Goal: Ask a question

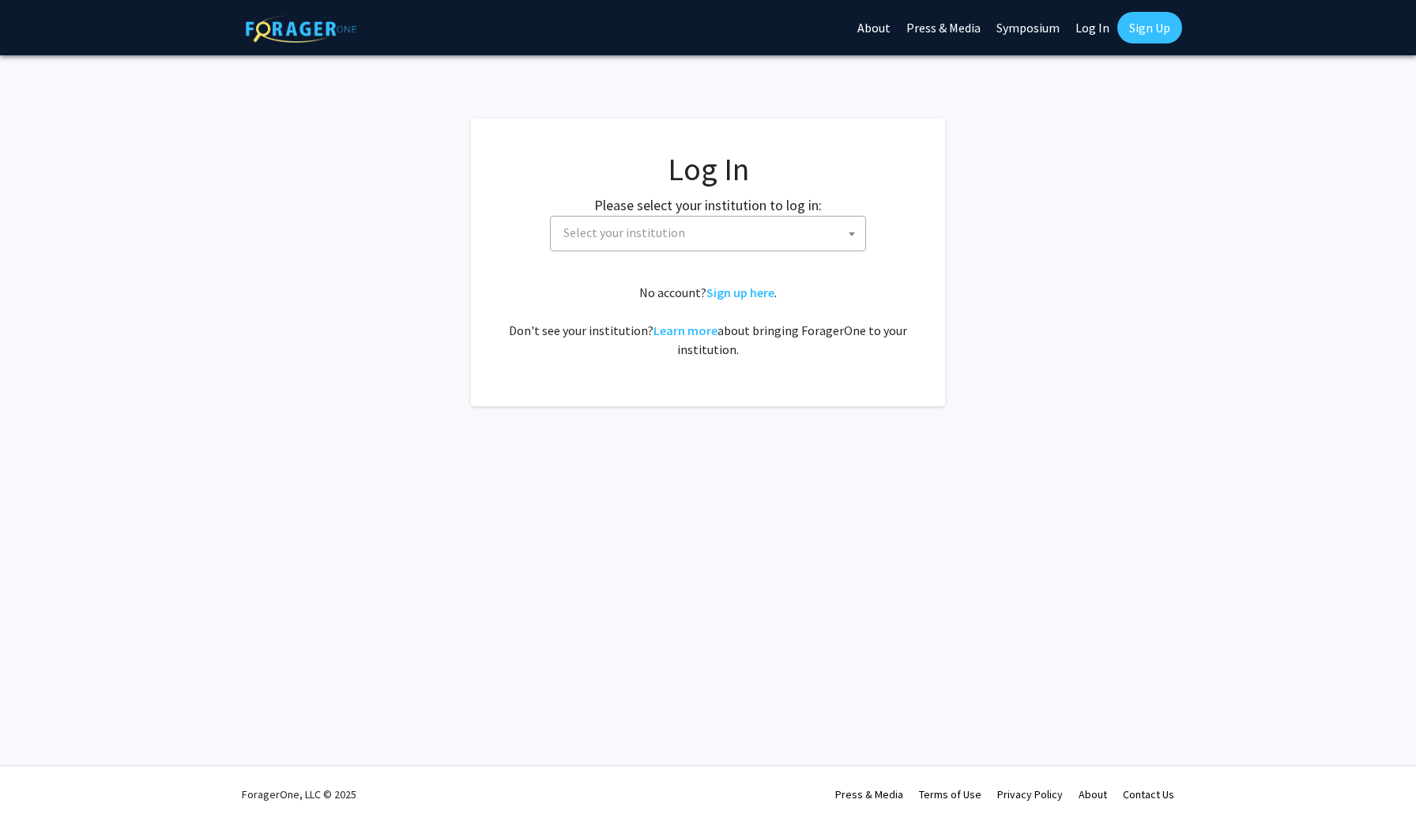
select select
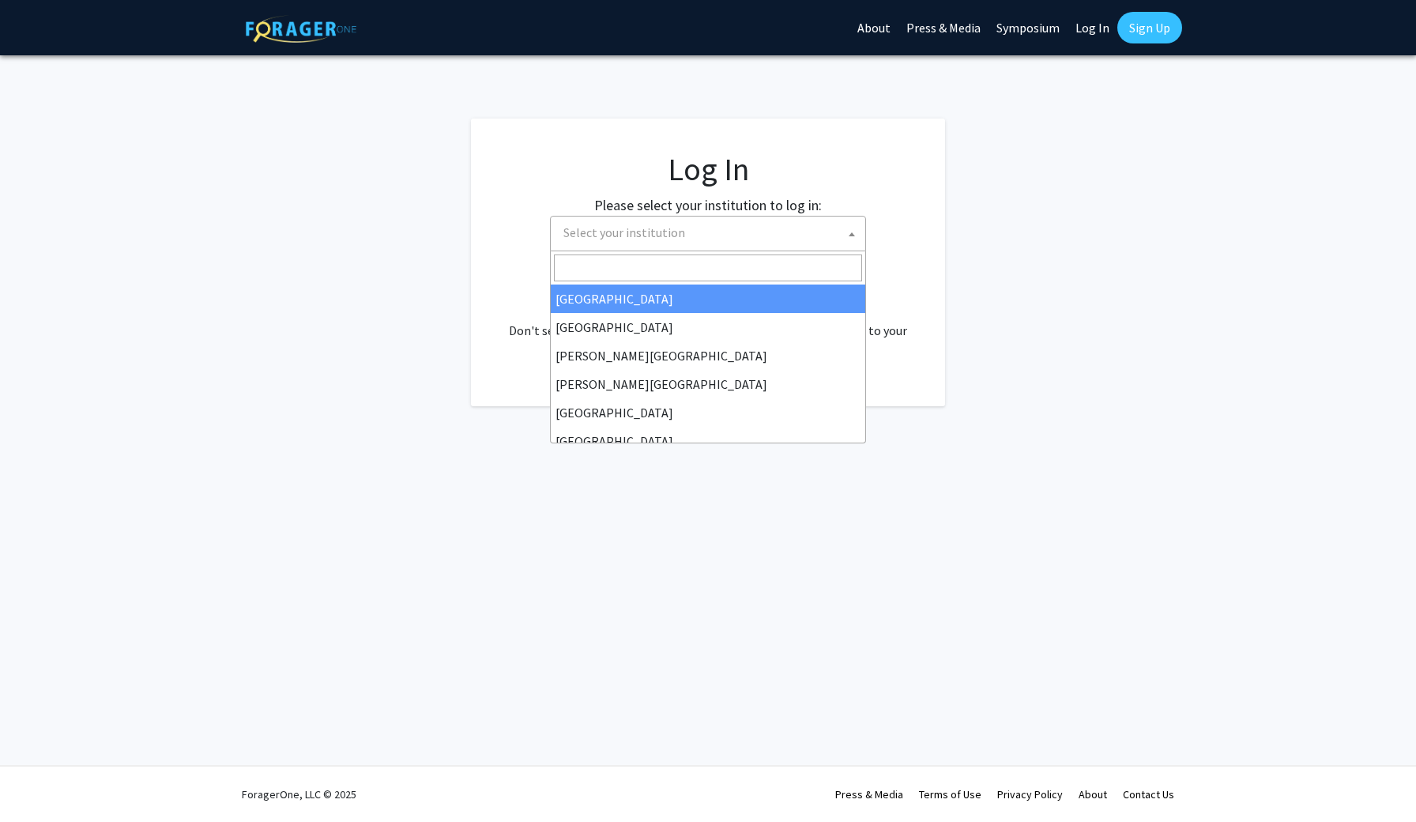
click at [705, 236] on span "Select your institution" at bounding box center [711, 233] width 308 height 32
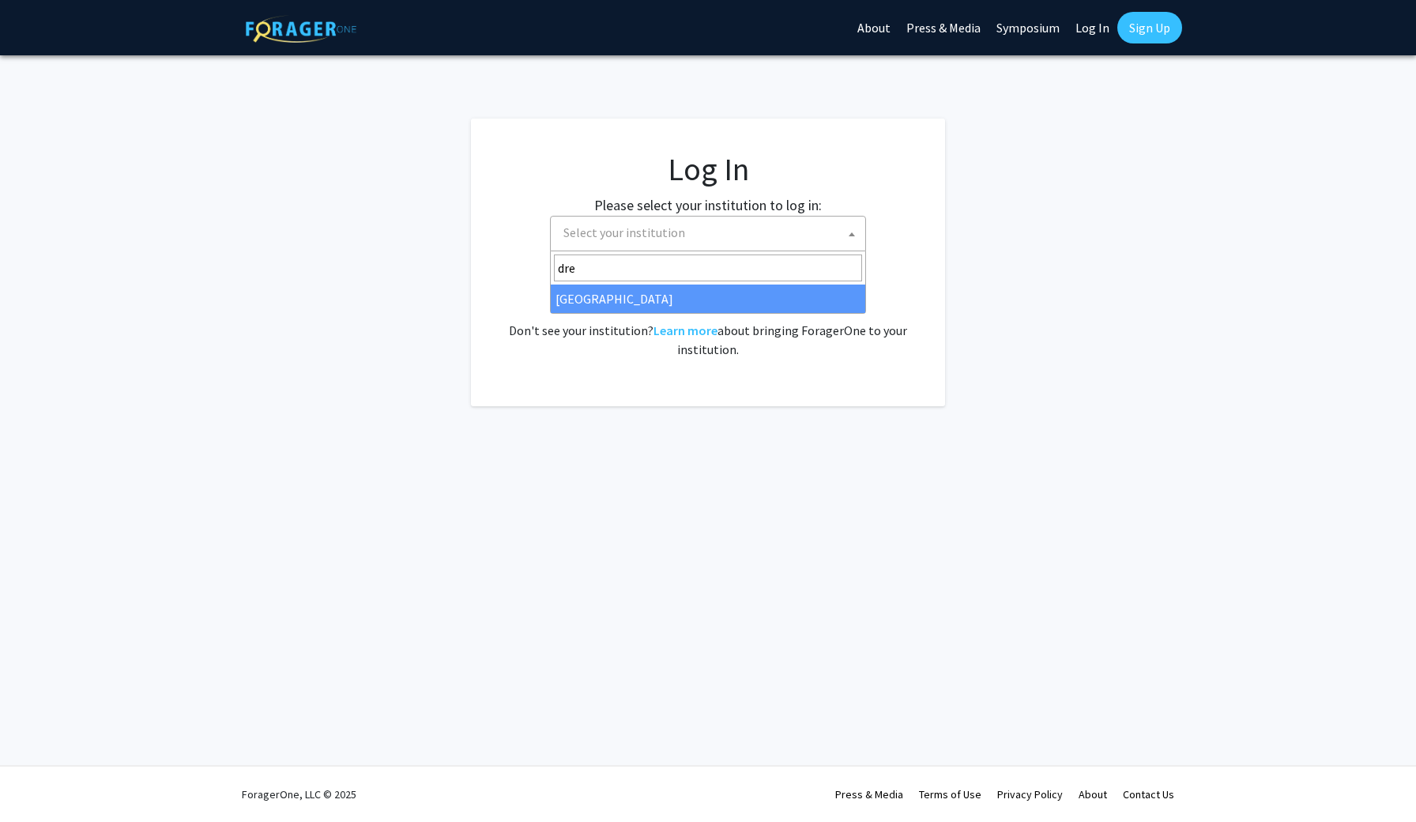
type input "dre"
select select "6"
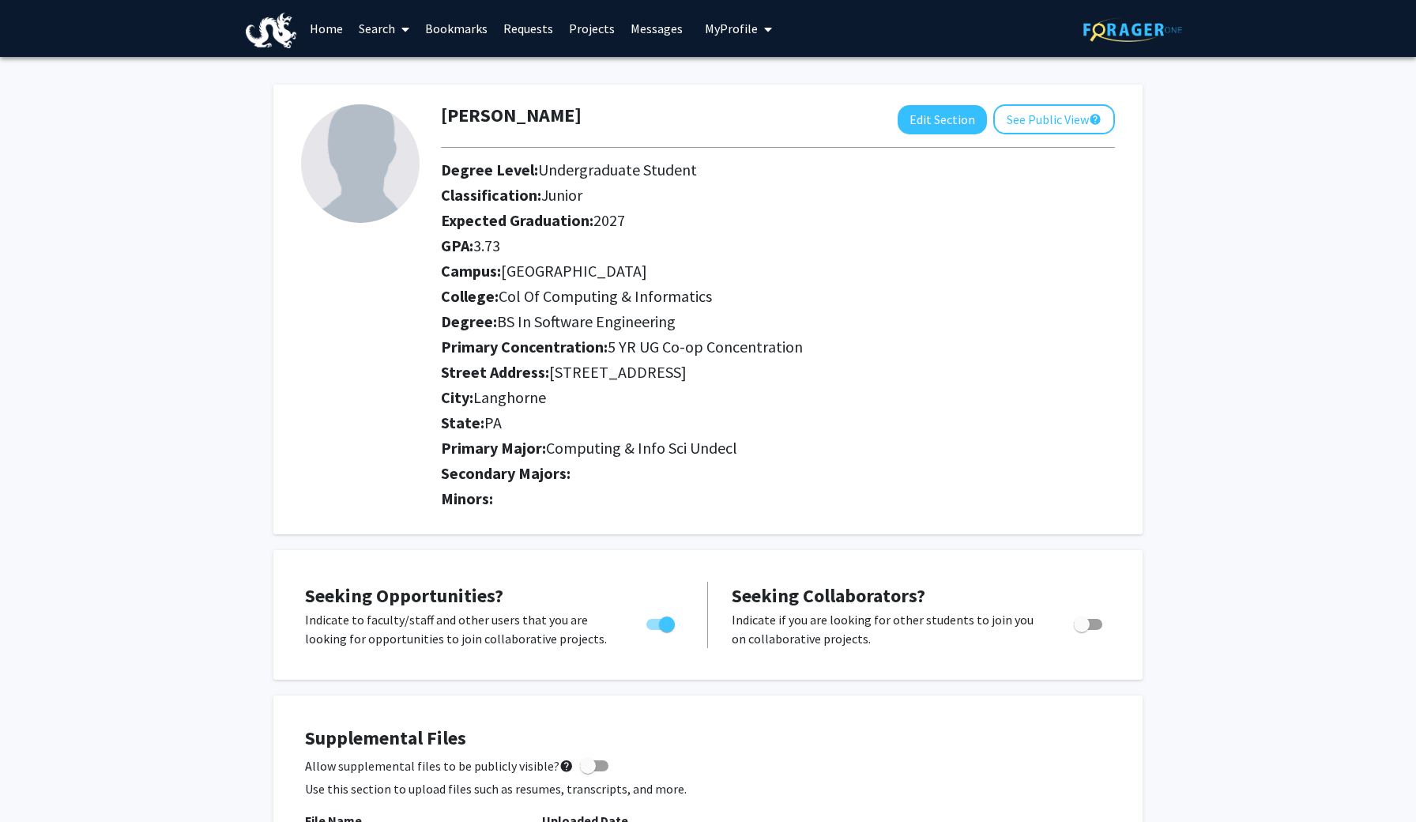
click at [377, 25] on link "Search" at bounding box center [384, 28] width 66 height 55
click at [330, 18] on link "Home" at bounding box center [326, 28] width 49 height 55
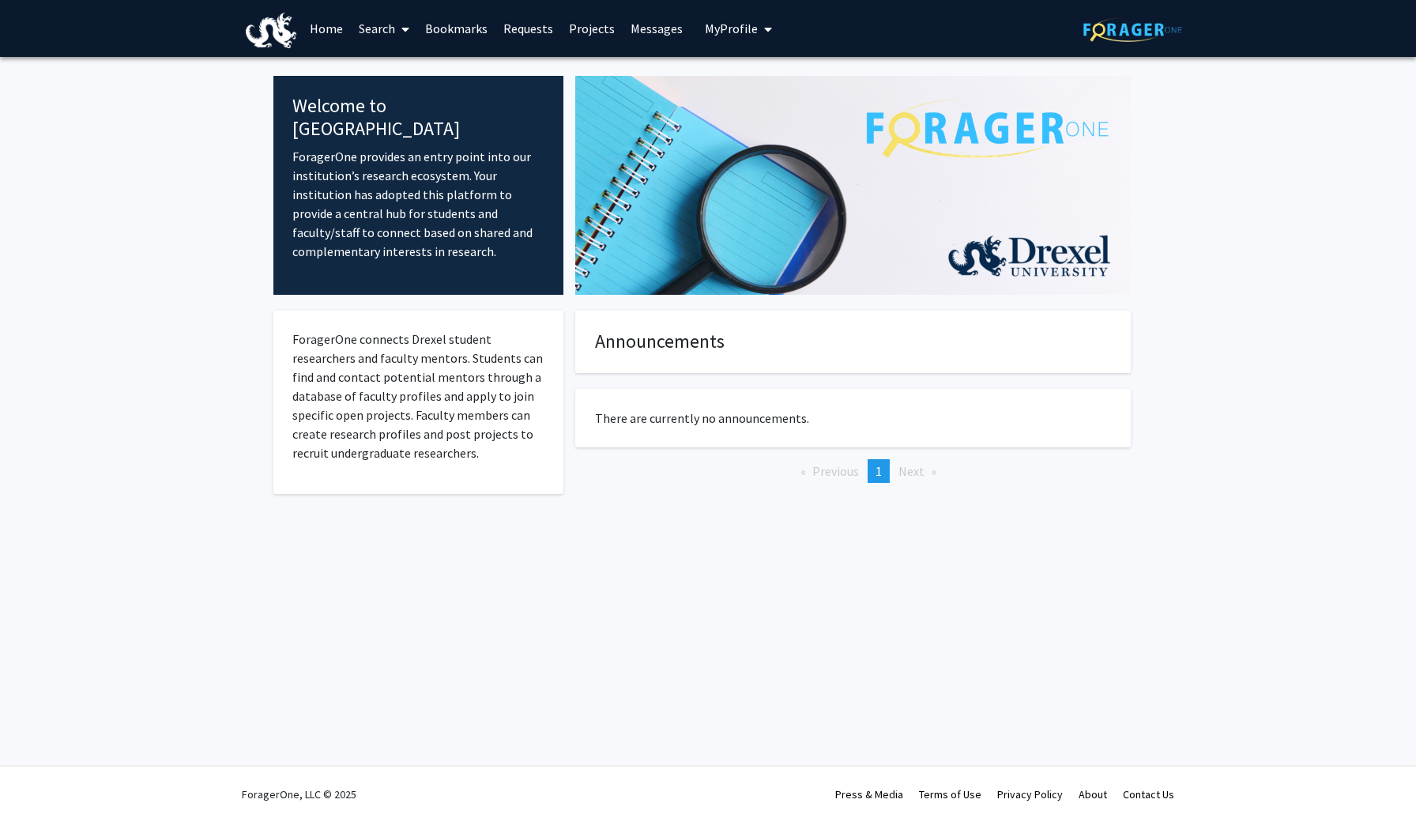
click at [758, 40] on span "My profile dropdown to access profile and logout" at bounding box center [765, 29] width 14 height 55
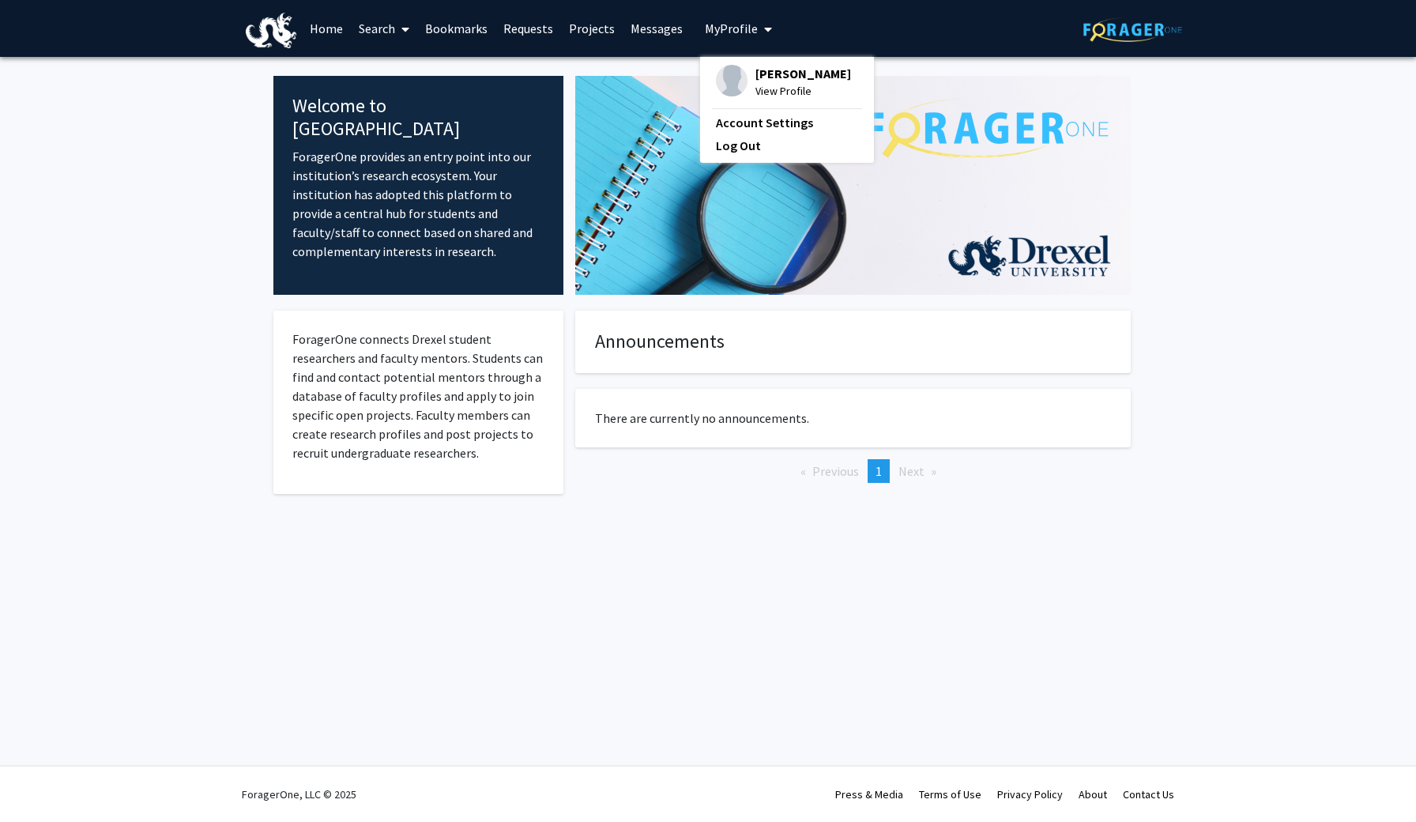
click at [597, 28] on link "Projects" at bounding box center [592, 28] width 62 height 55
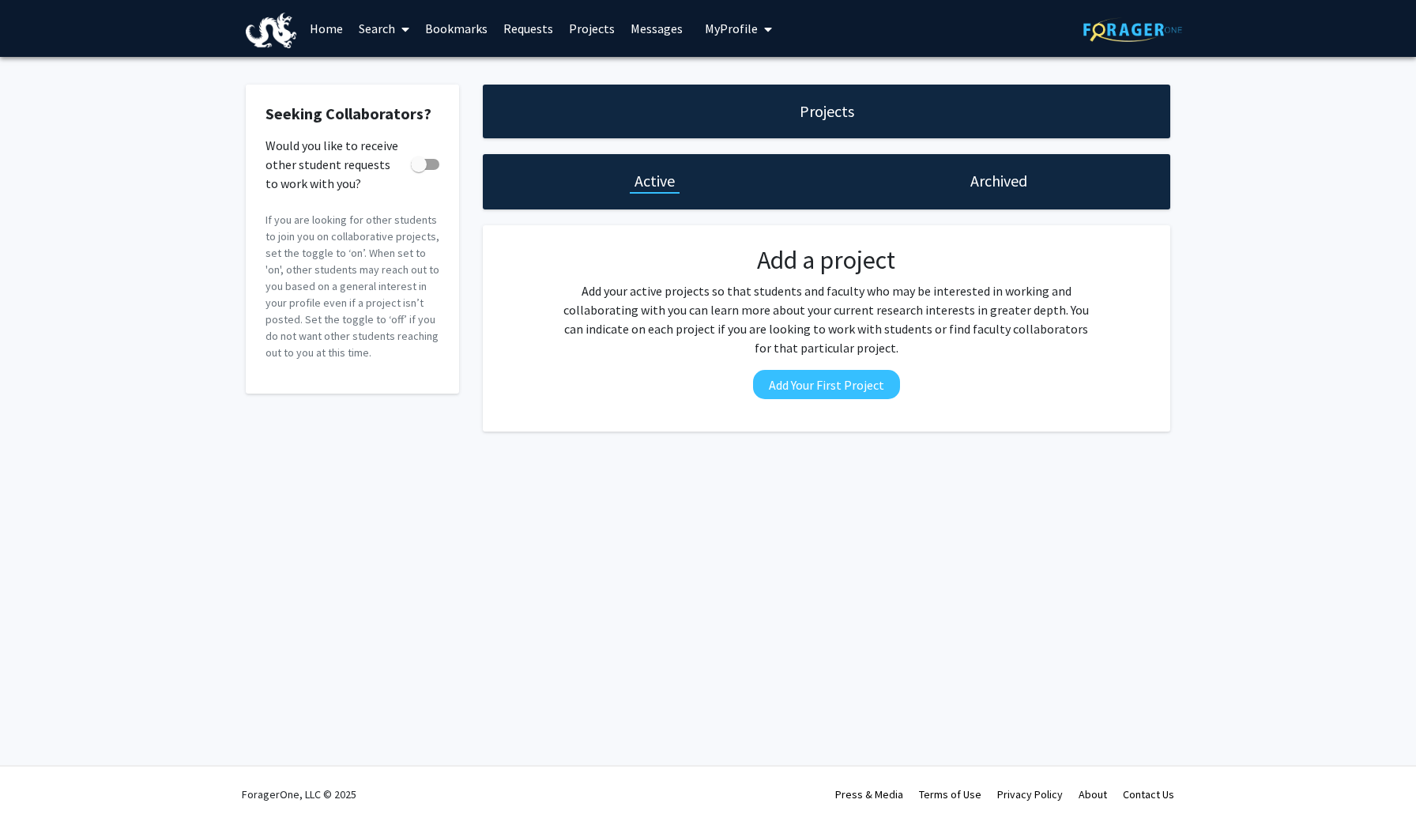
click at [931, 177] on div "Archived" at bounding box center [999, 181] width 344 height 55
click at [383, 42] on link "Search" at bounding box center [384, 28] width 66 height 55
click at [399, 70] on span "Faculty/Staff" at bounding box center [409, 73] width 116 height 32
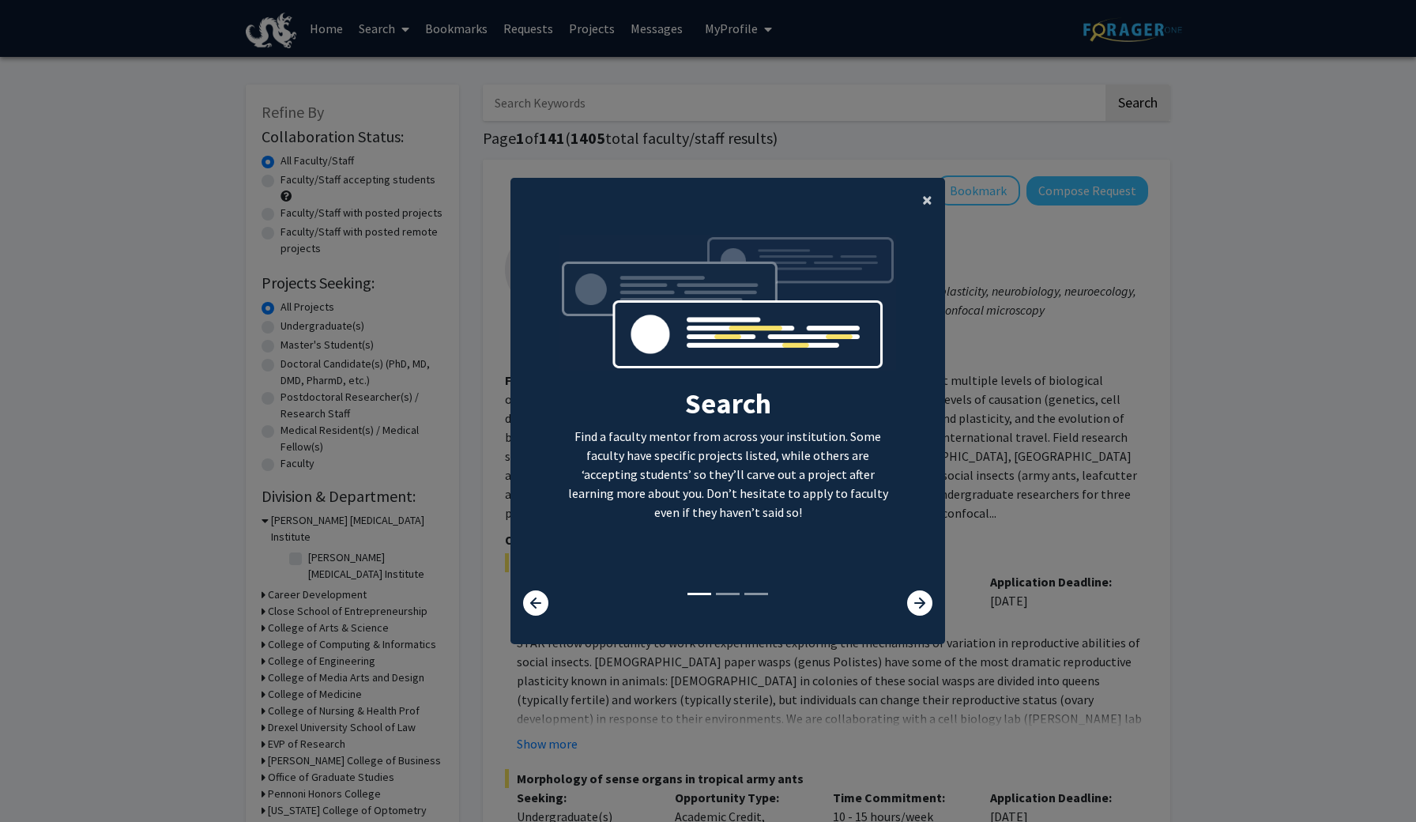
click at [934, 197] on button "×" at bounding box center [928, 200] width 36 height 44
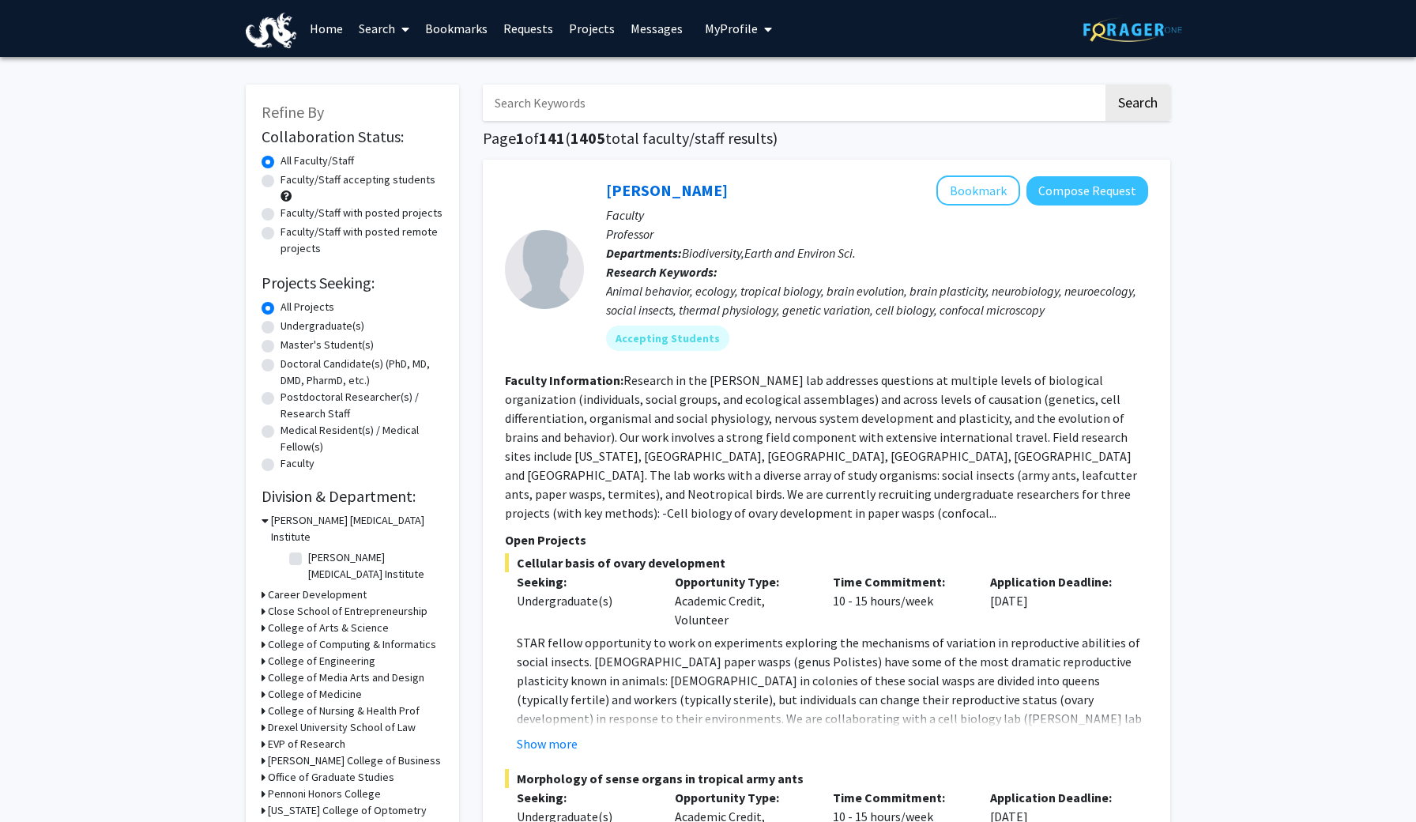
click at [666, 106] on input "Search Keywords" at bounding box center [793, 103] width 620 height 36
click at [1137, 105] on button "Search" at bounding box center [1138, 103] width 65 height 36
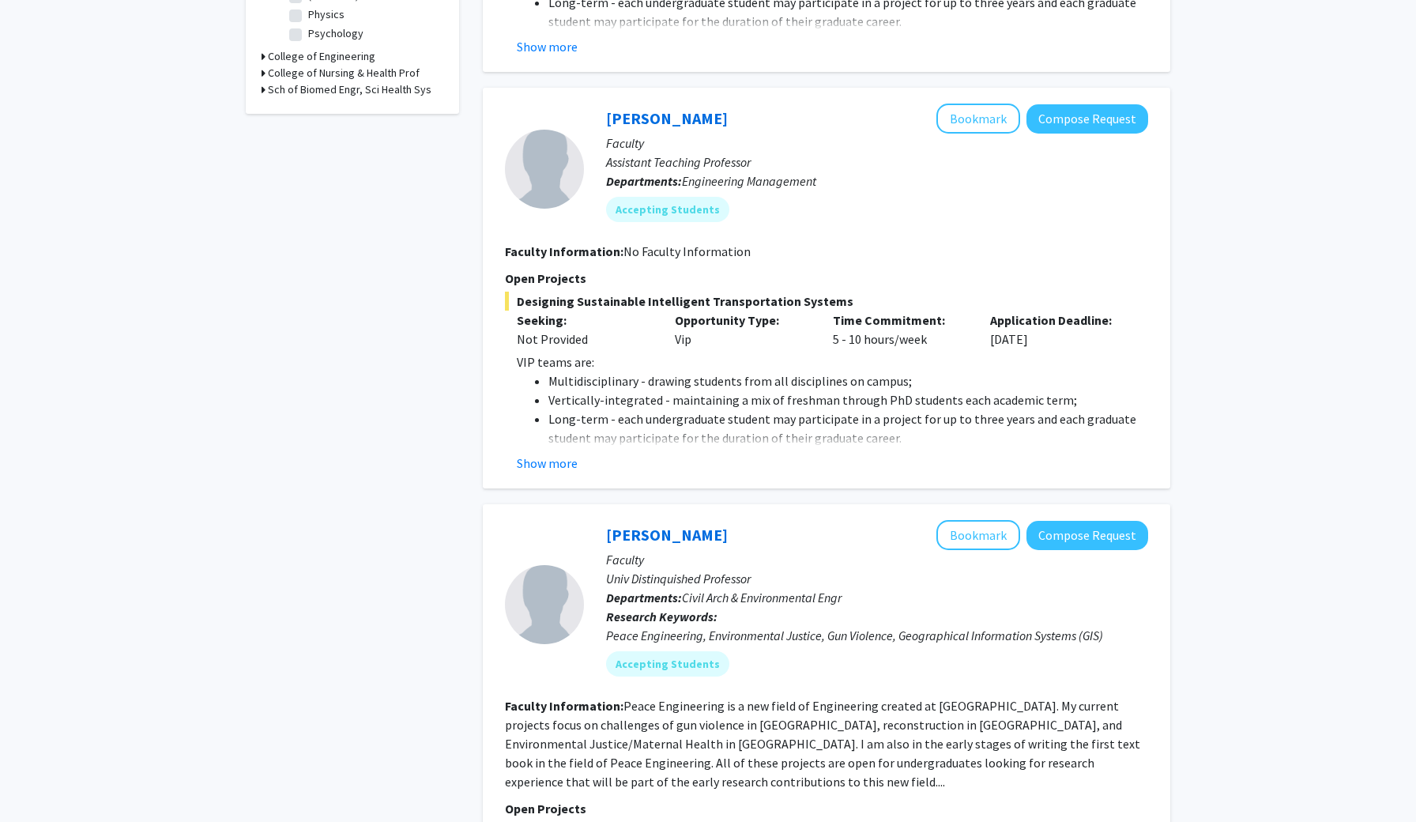
scroll to position [545, 0]
click at [547, 470] on button "Show more" at bounding box center [547, 463] width 61 height 19
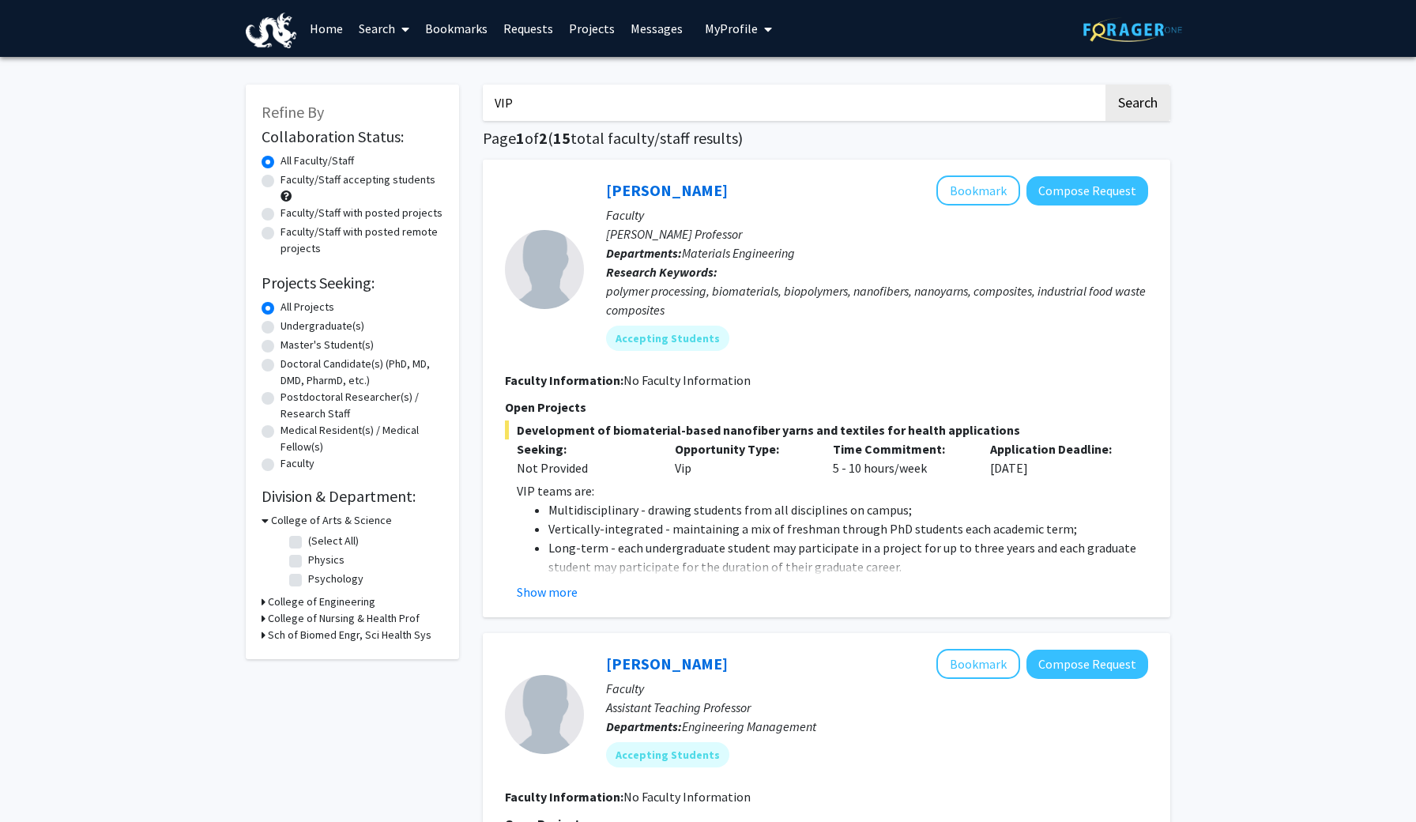
scroll to position [0, 0]
click at [714, 106] on input "VIP" at bounding box center [793, 103] width 620 height 36
type input "VIP Arvin"
click at [1137, 105] on button "Search" at bounding box center [1138, 103] width 65 height 36
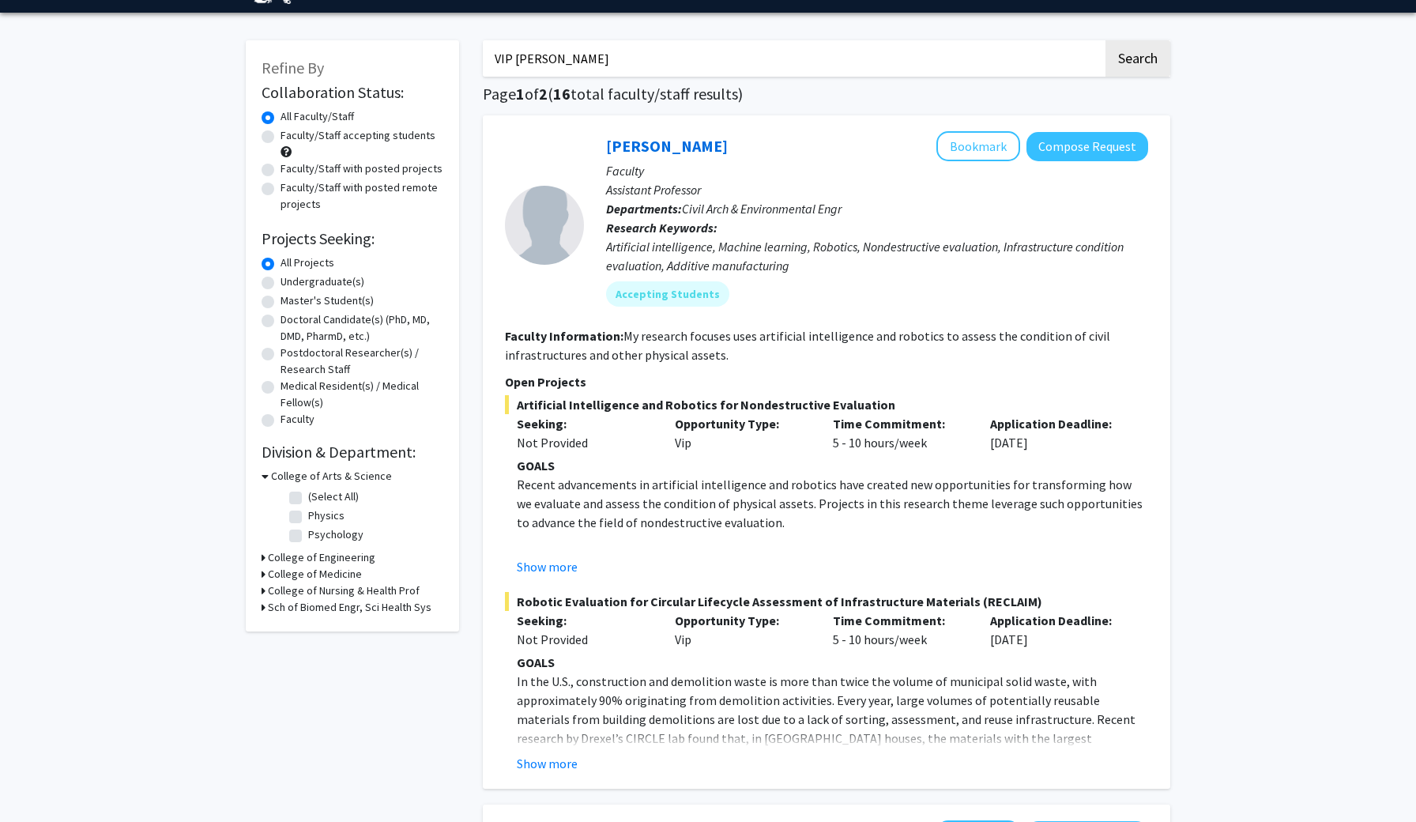
scroll to position [51, 0]
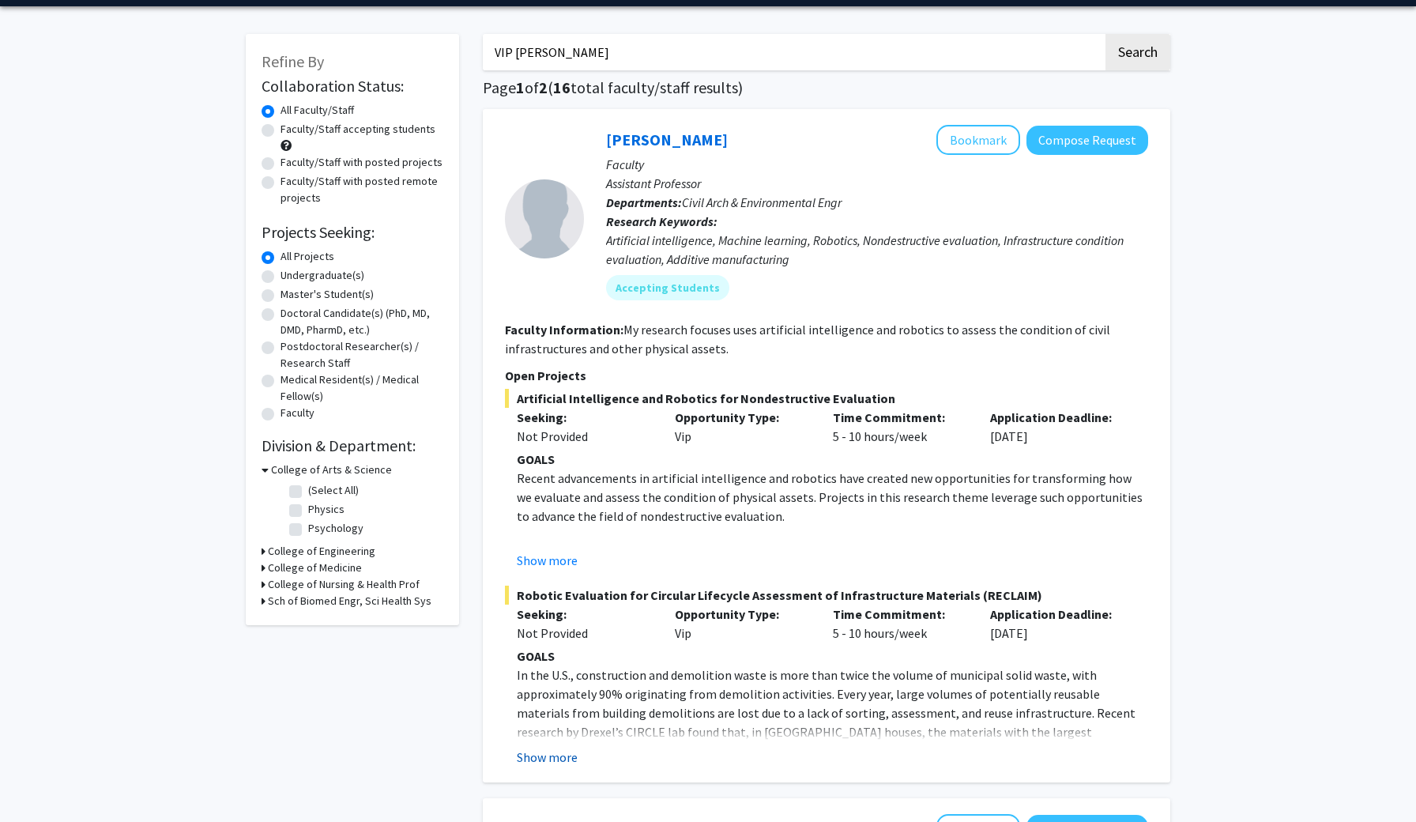
click at [551, 758] on button "Show more" at bounding box center [547, 757] width 61 height 19
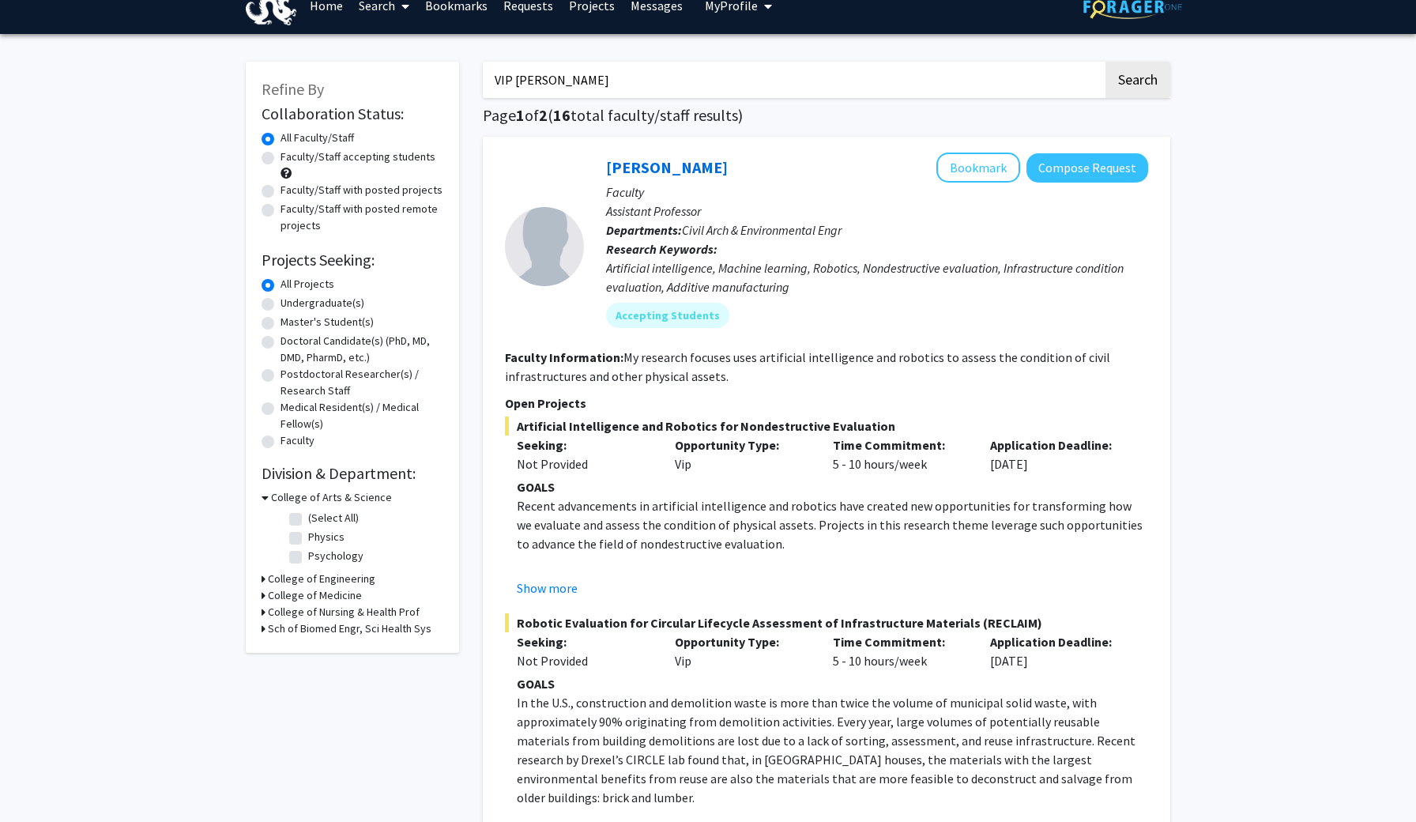
scroll to position [23, 0]
click at [1056, 175] on button "Compose Request" at bounding box center [1088, 167] width 122 height 29
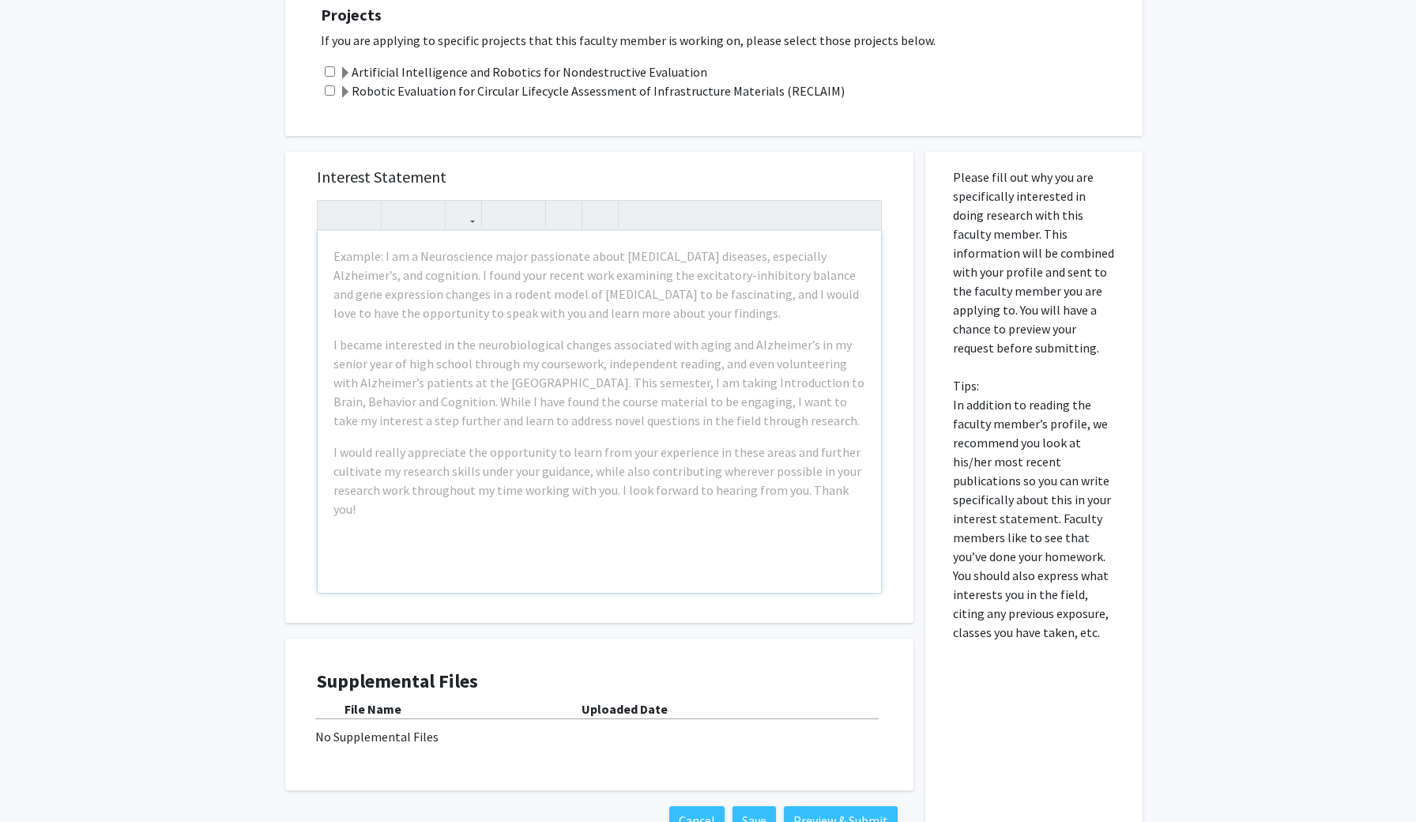
scroll to position [510, 0]
